Goal: Task Accomplishment & Management: Use online tool/utility

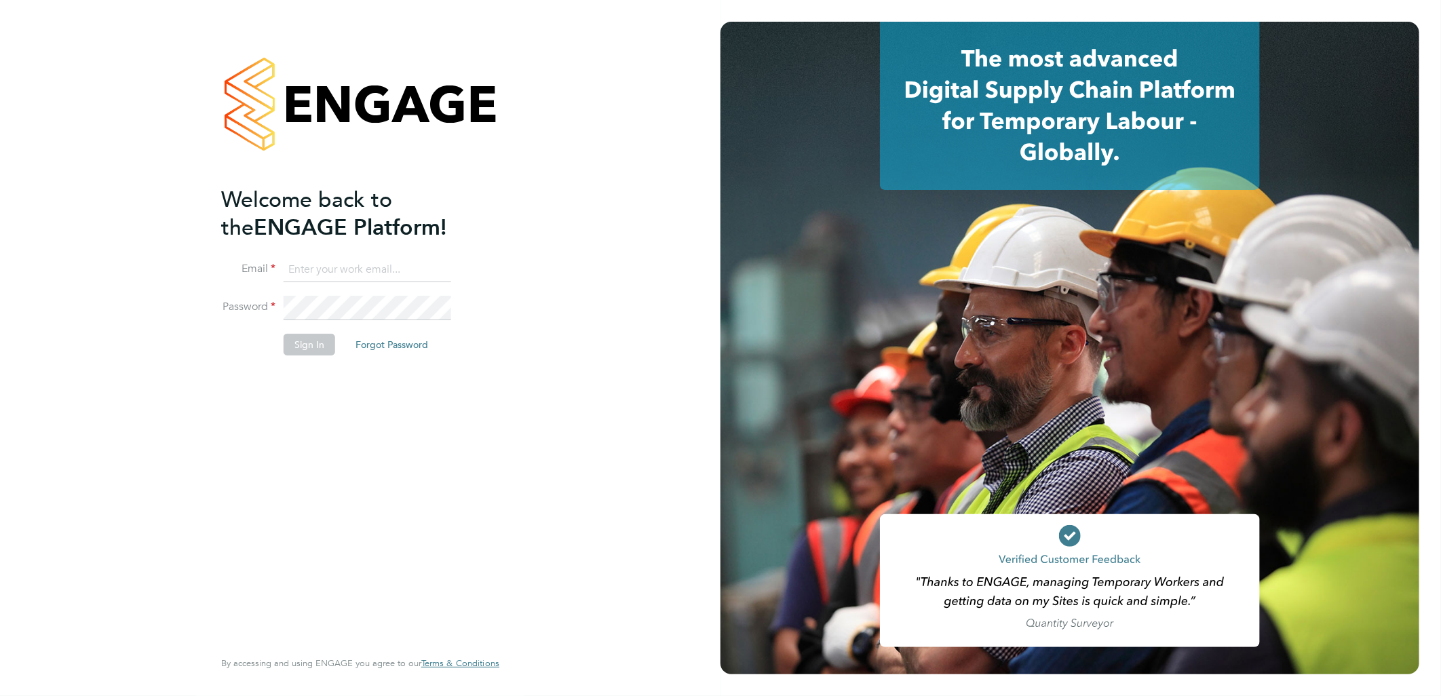
type input "[PERSON_NAME][EMAIL_ADDRESS][PERSON_NAME][DOMAIN_NAME]"
click at [294, 336] on button "Sign In" at bounding box center [310, 345] width 52 height 22
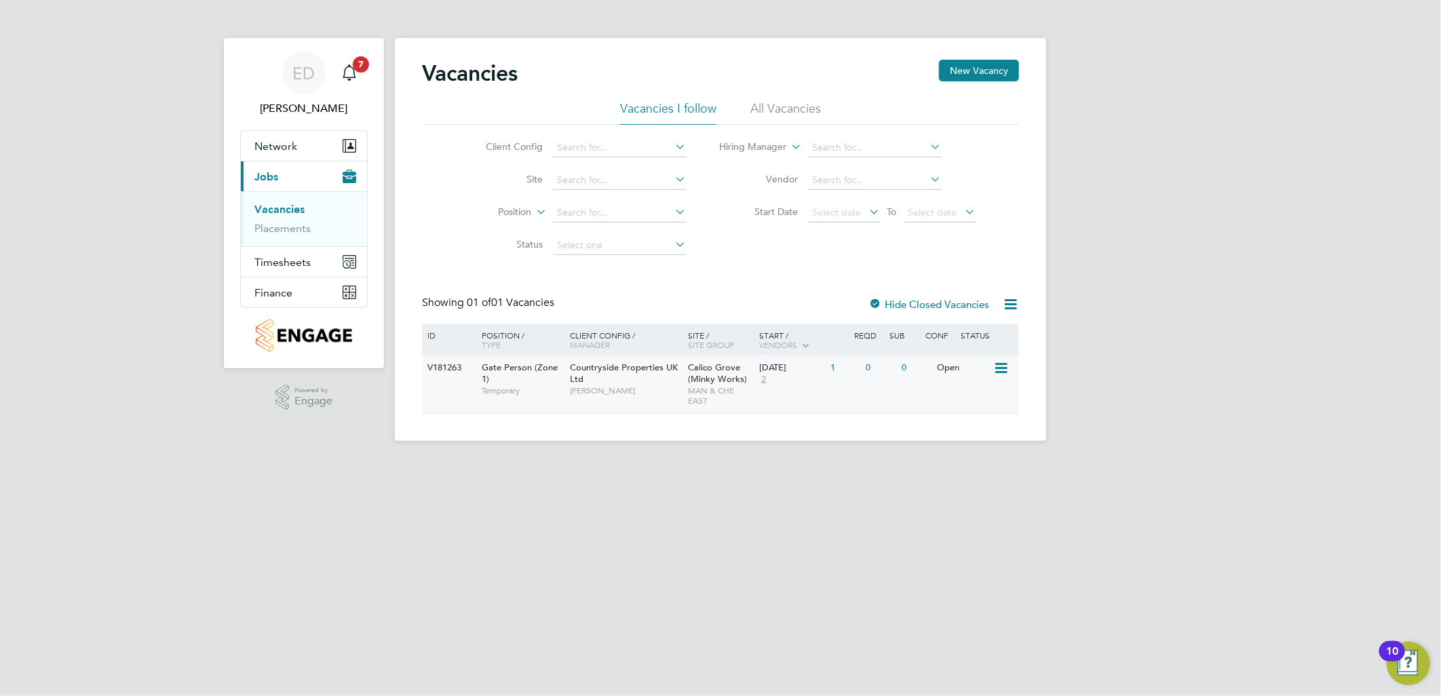
click at [616, 399] on div "Countryside Properties UK Ltd Danny McNab" at bounding box center [625, 378] width 119 height 47
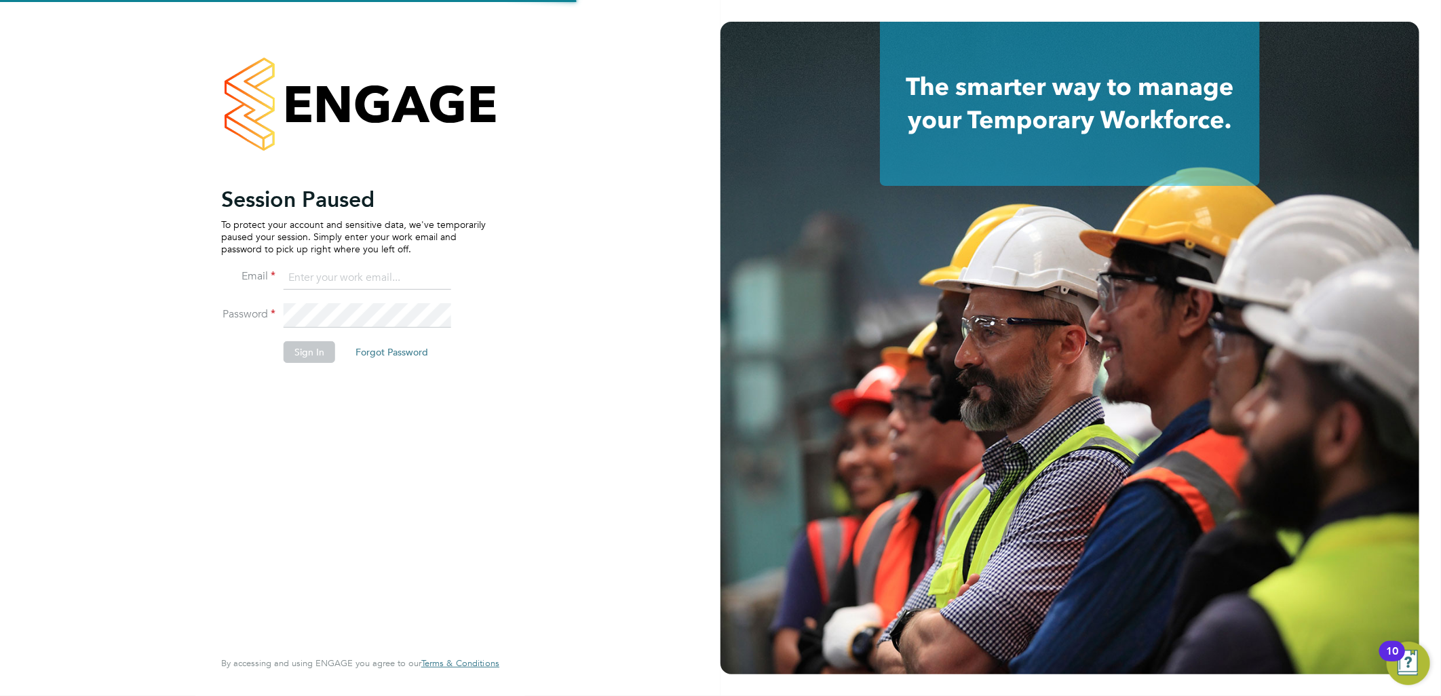
type input "emma.dolan@vistry.co.uk"
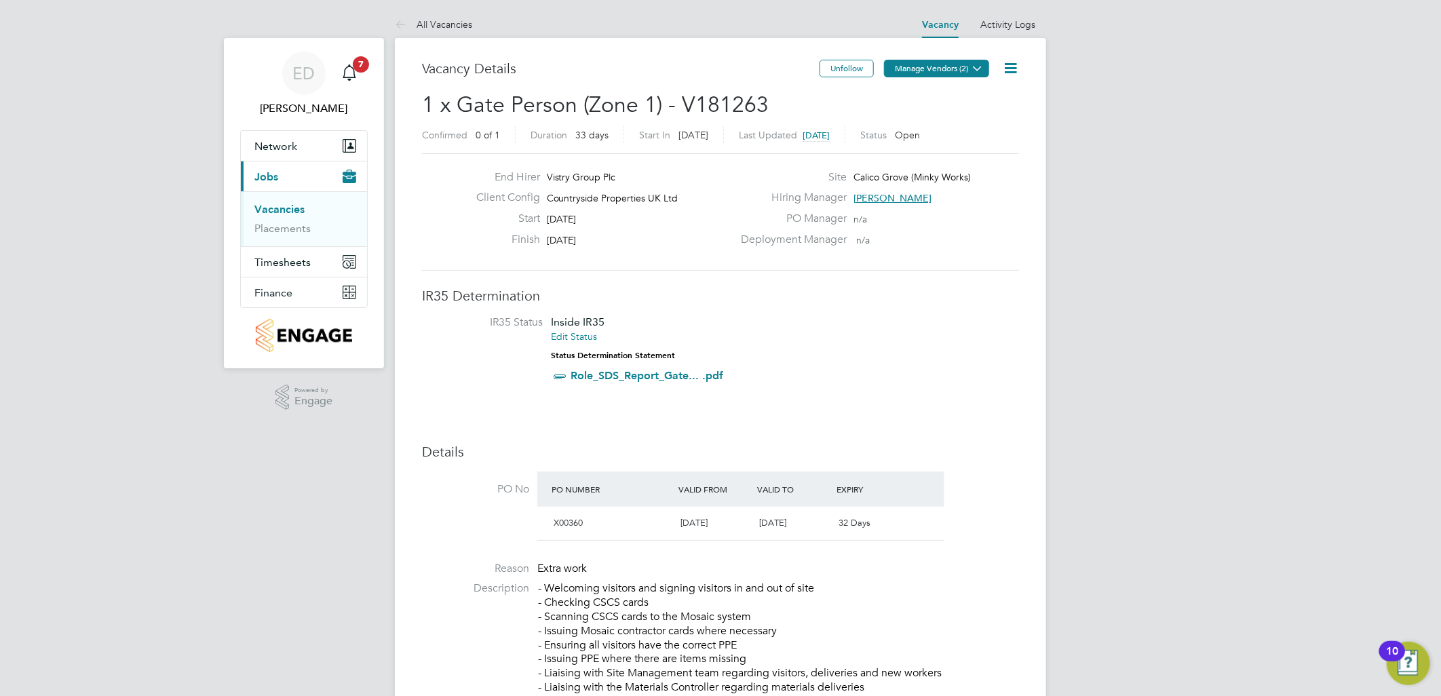
click at [903, 62] on button "Manage Vendors (2)" at bounding box center [936, 69] width 105 height 18
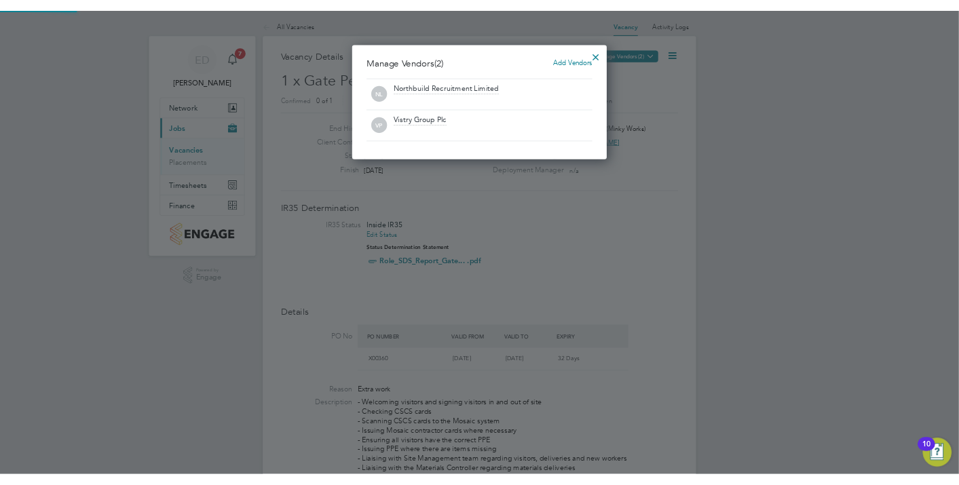
scroll to position [172, 383]
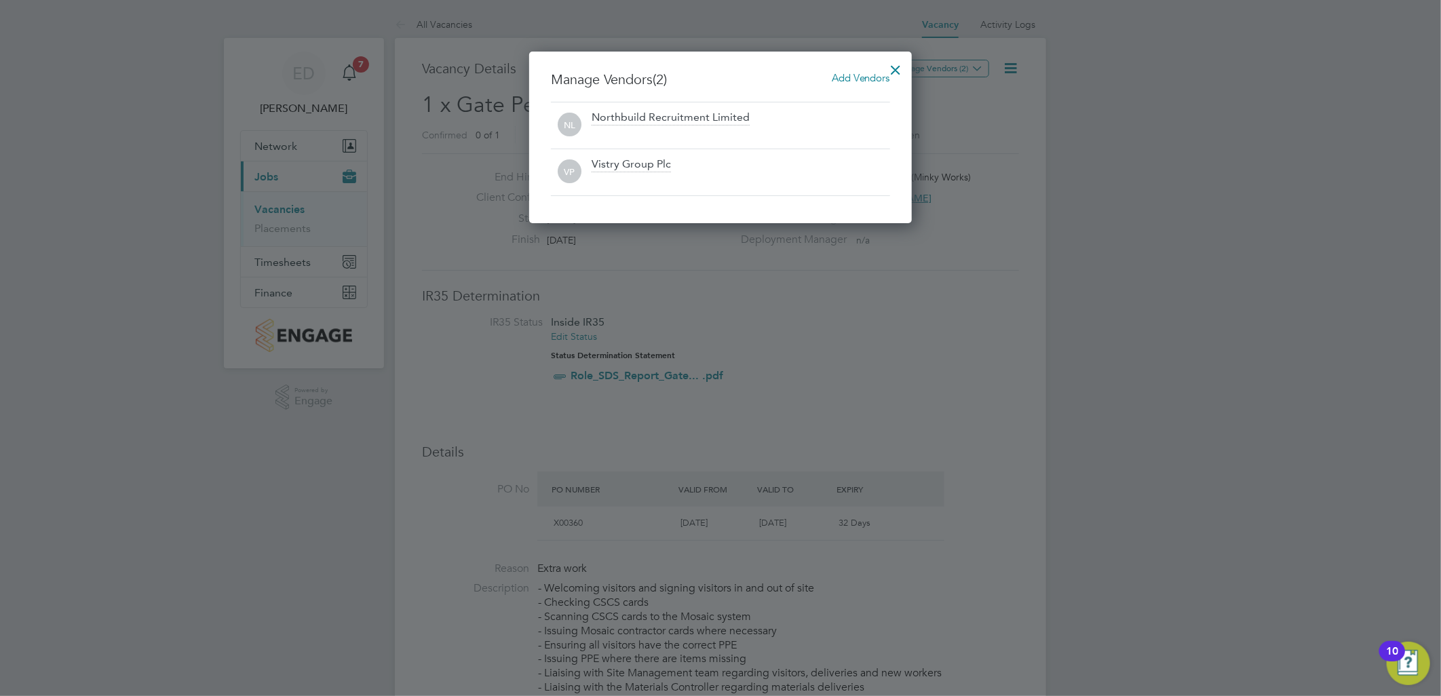
click at [893, 68] on div at bounding box center [896, 66] width 24 height 24
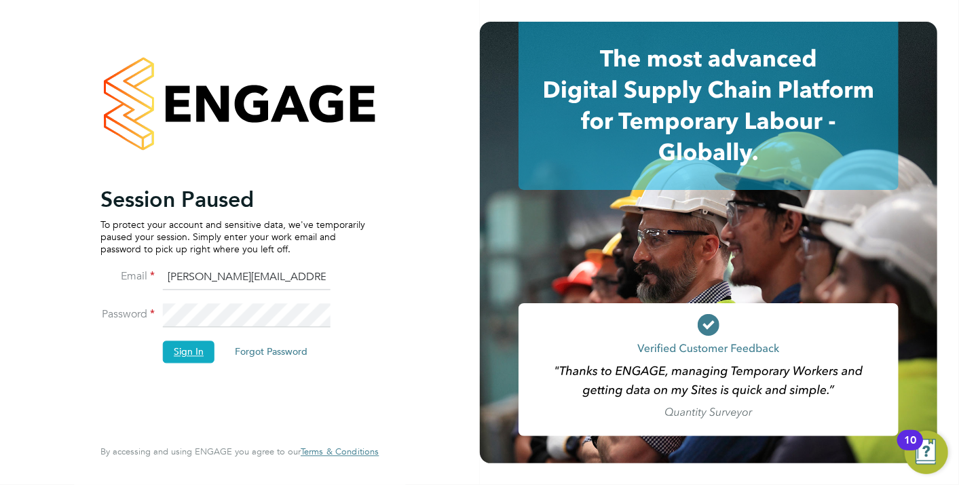
click at [164, 347] on button "Sign In" at bounding box center [189, 352] width 52 height 22
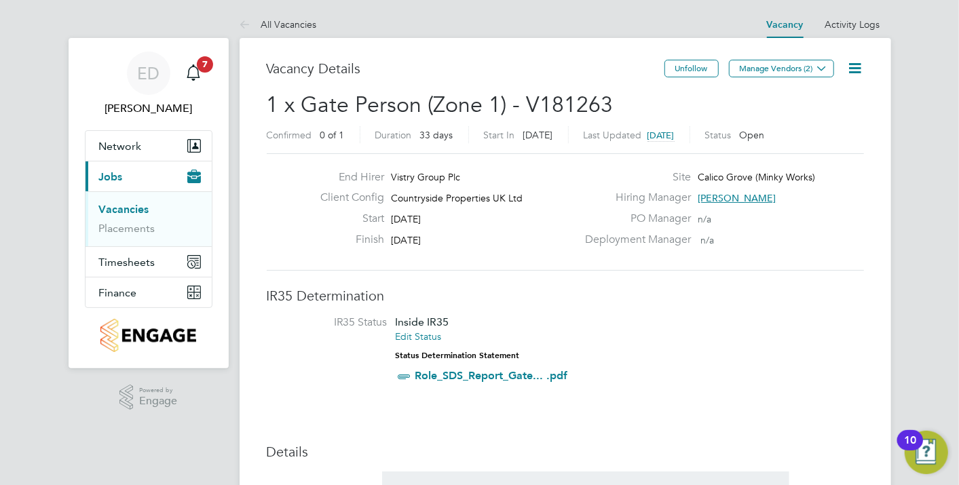
click at [376, 345] on li "IR35 Status Inside IR35 Edit Status Status Determination Statement Role_SDS_Rep…" at bounding box center [565, 351] width 570 height 73
